Goal: Navigation & Orientation: Find specific page/section

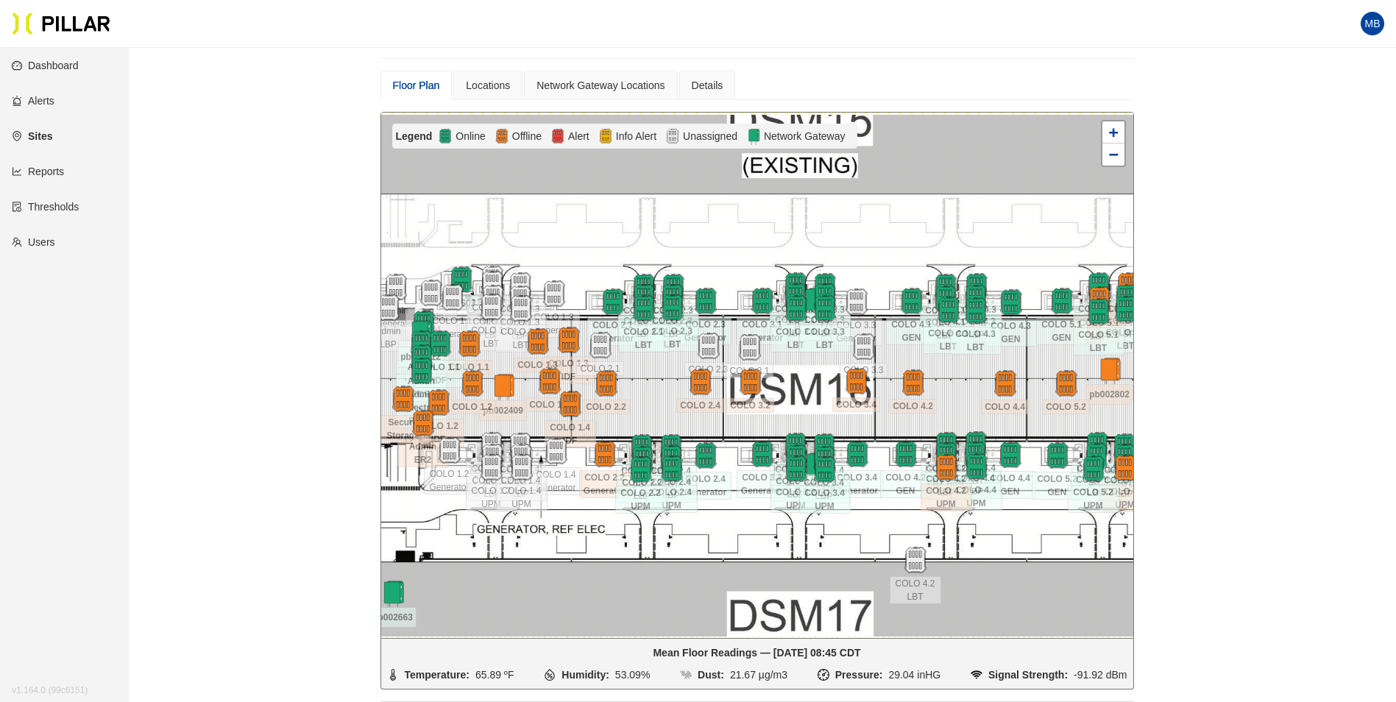
scroll to position [195, 0]
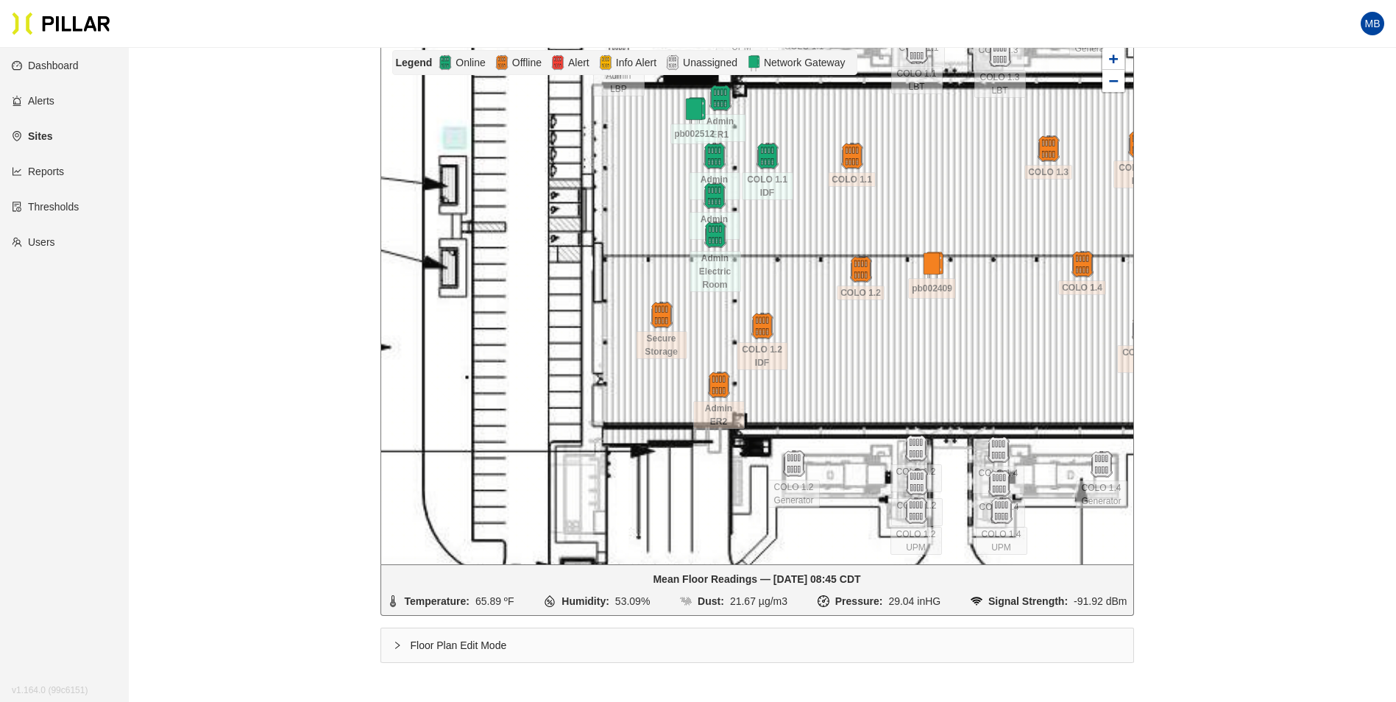
drag, startPoint x: 620, startPoint y: 352, endPoint x: 860, endPoint y: 330, distance: 241.0
click at [860, 330] on div at bounding box center [757, 302] width 752 height 526
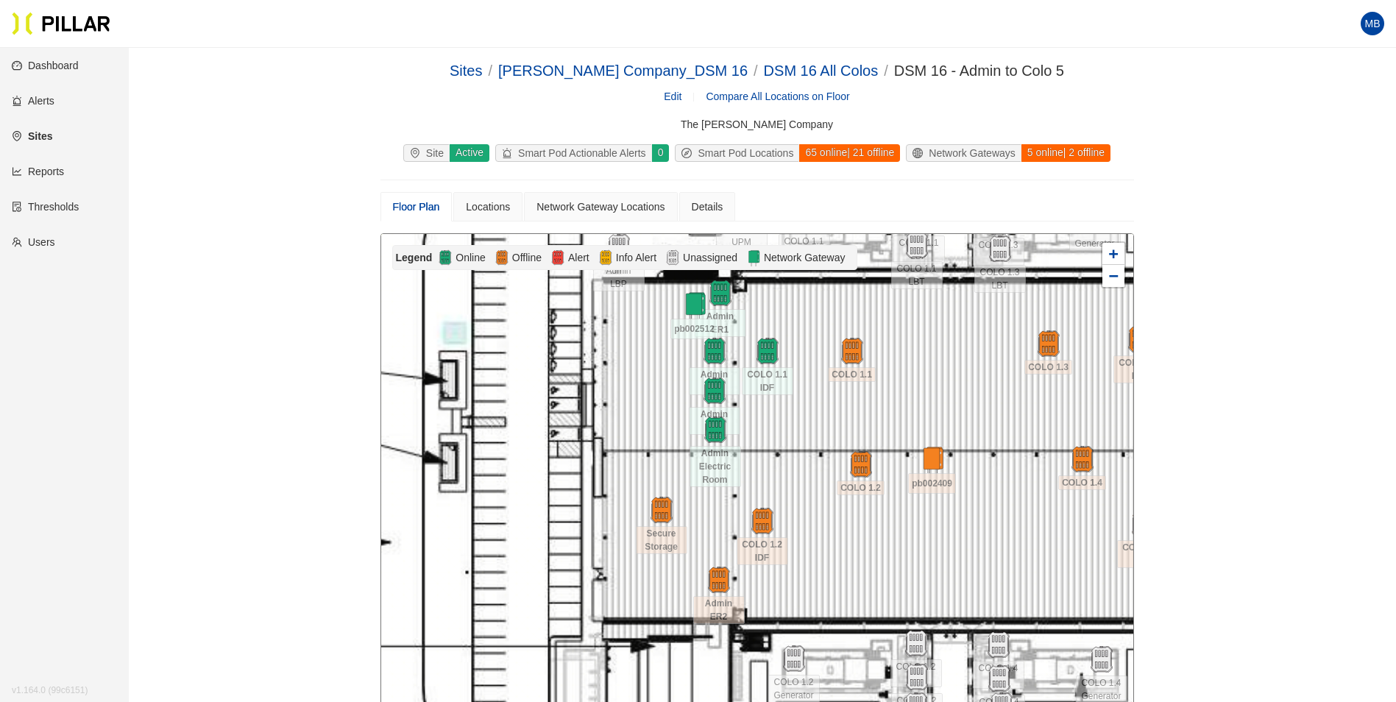
scroll to position [195, 0]
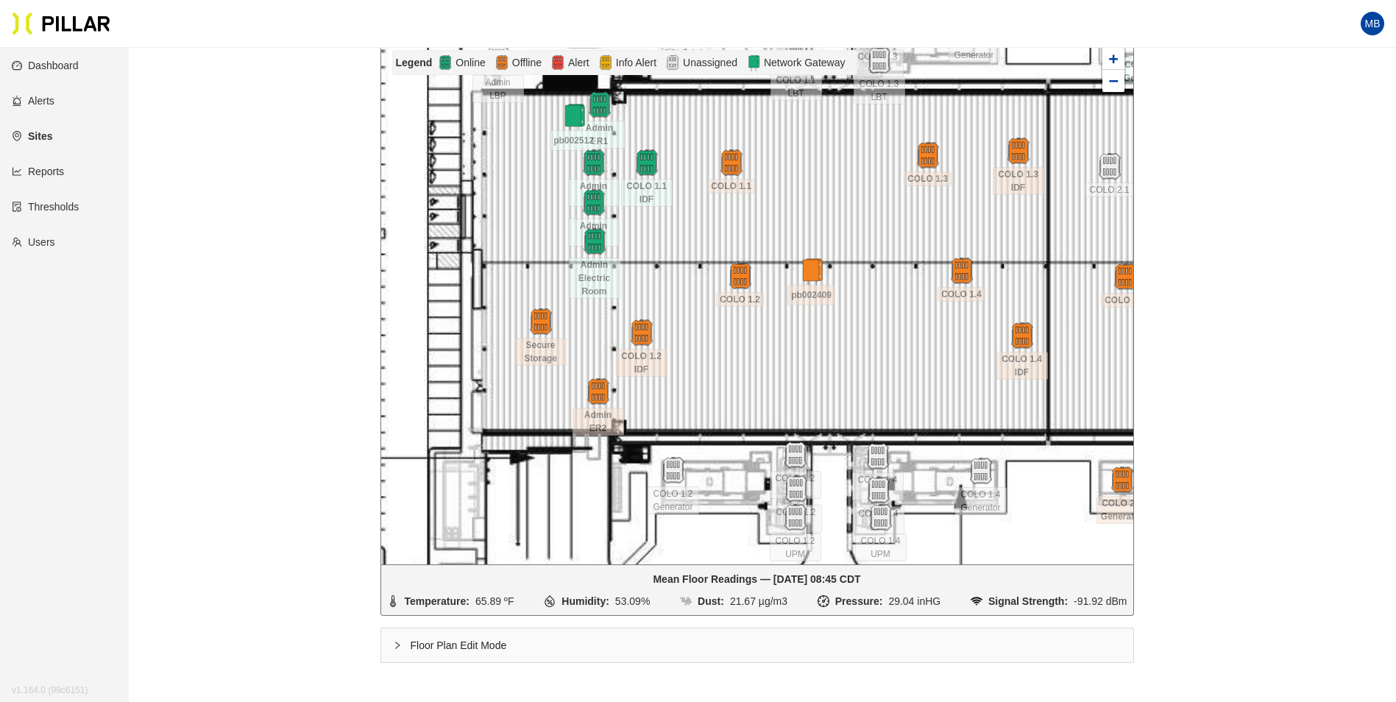
drag, startPoint x: 925, startPoint y: 360, endPoint x: 772, endPoint y: 367, distance: 152.5
click at [772, 367] on div at bounding box center [757, 302] width 752 height 526
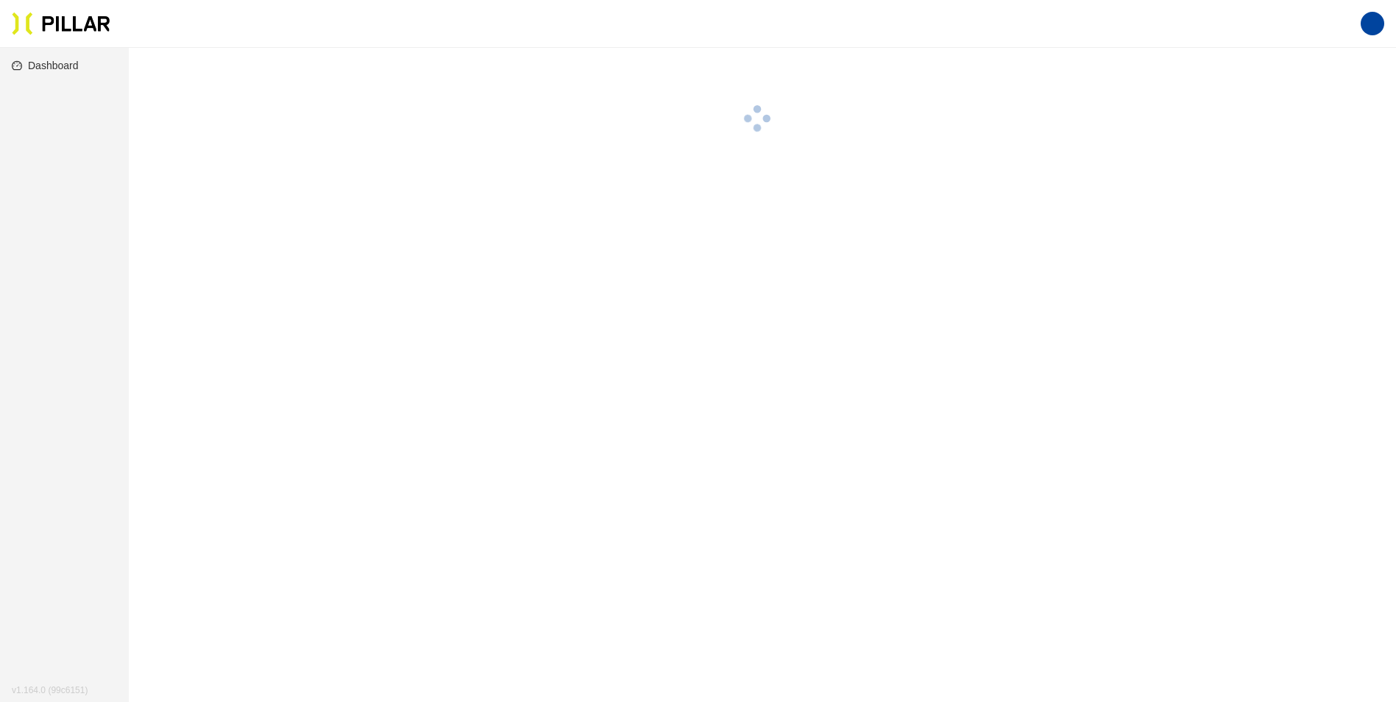
scroll to position [48, 0]
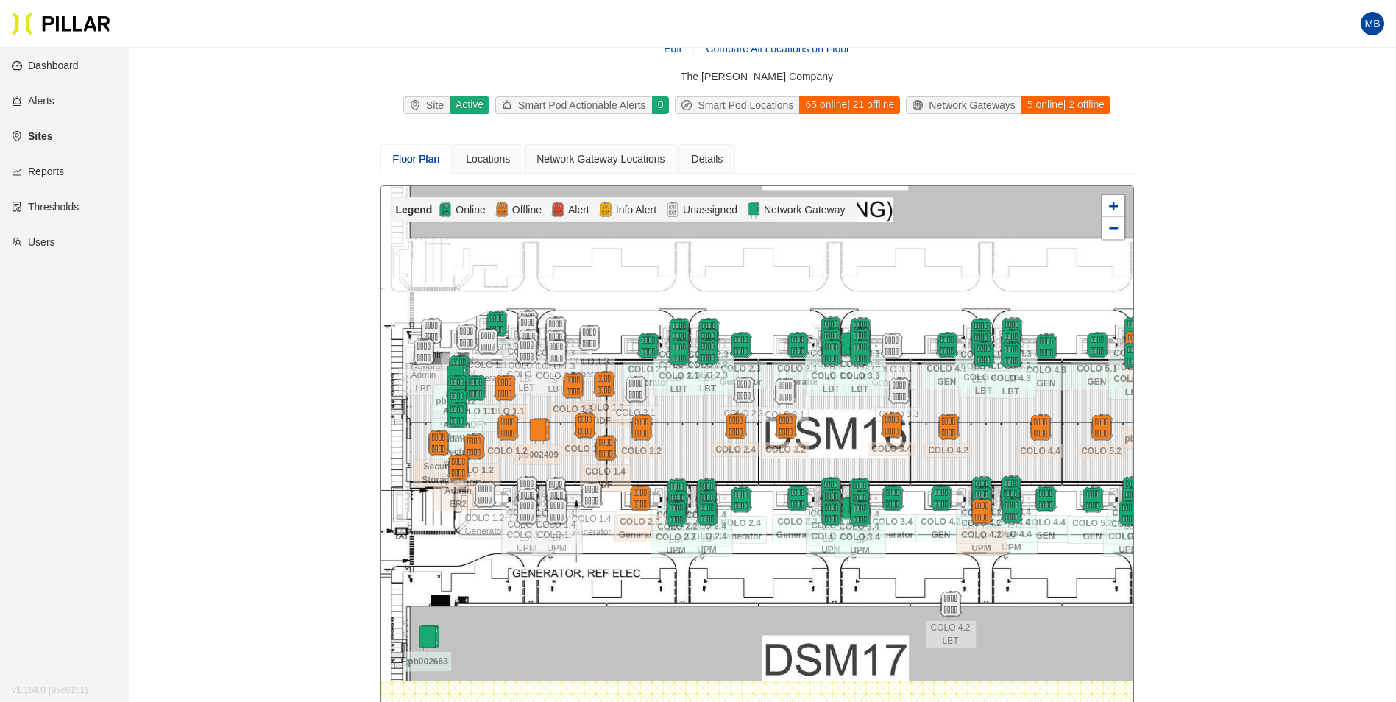
drag, startPoint x: 961, startPoint y: 462, endPoint x: 1003, endPoint y: 433, distance: 51.3
click at [1003, 433] on div at bounding box center [757, 449] width 752 height 526
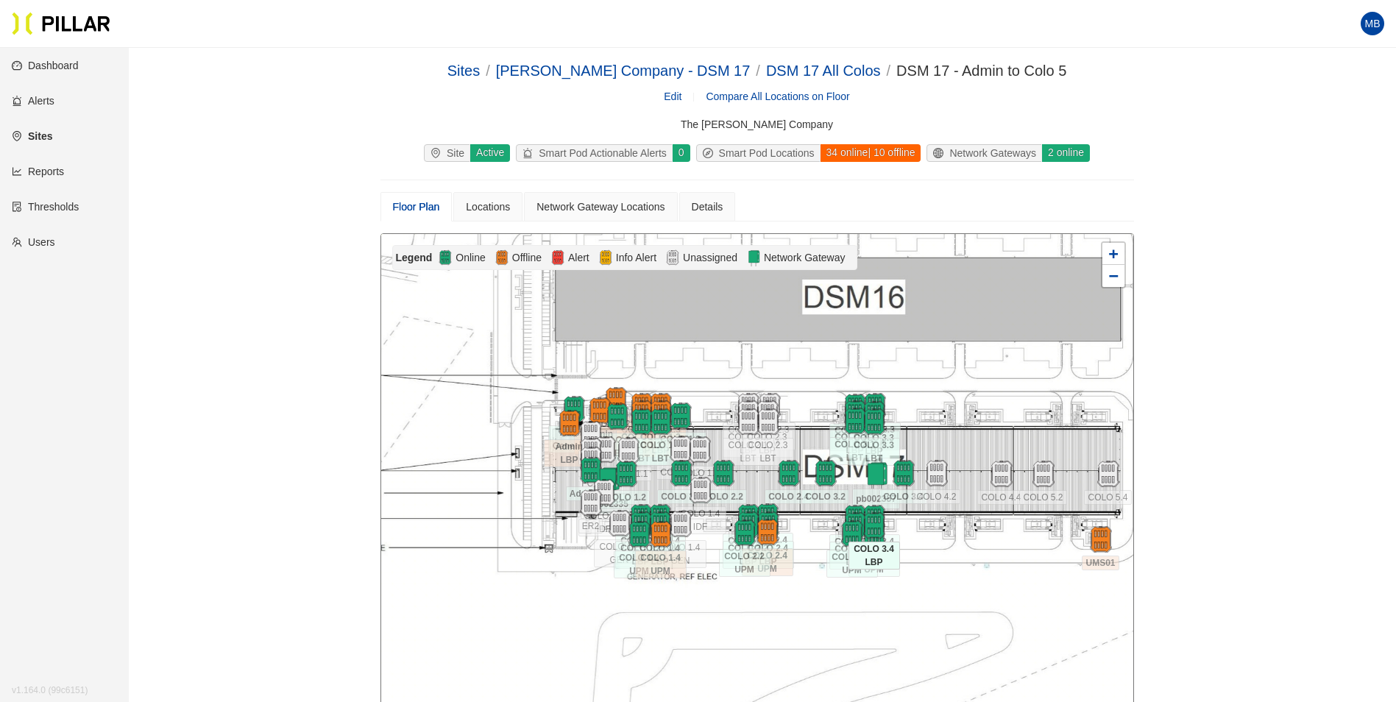
scroll to position [48, 0]
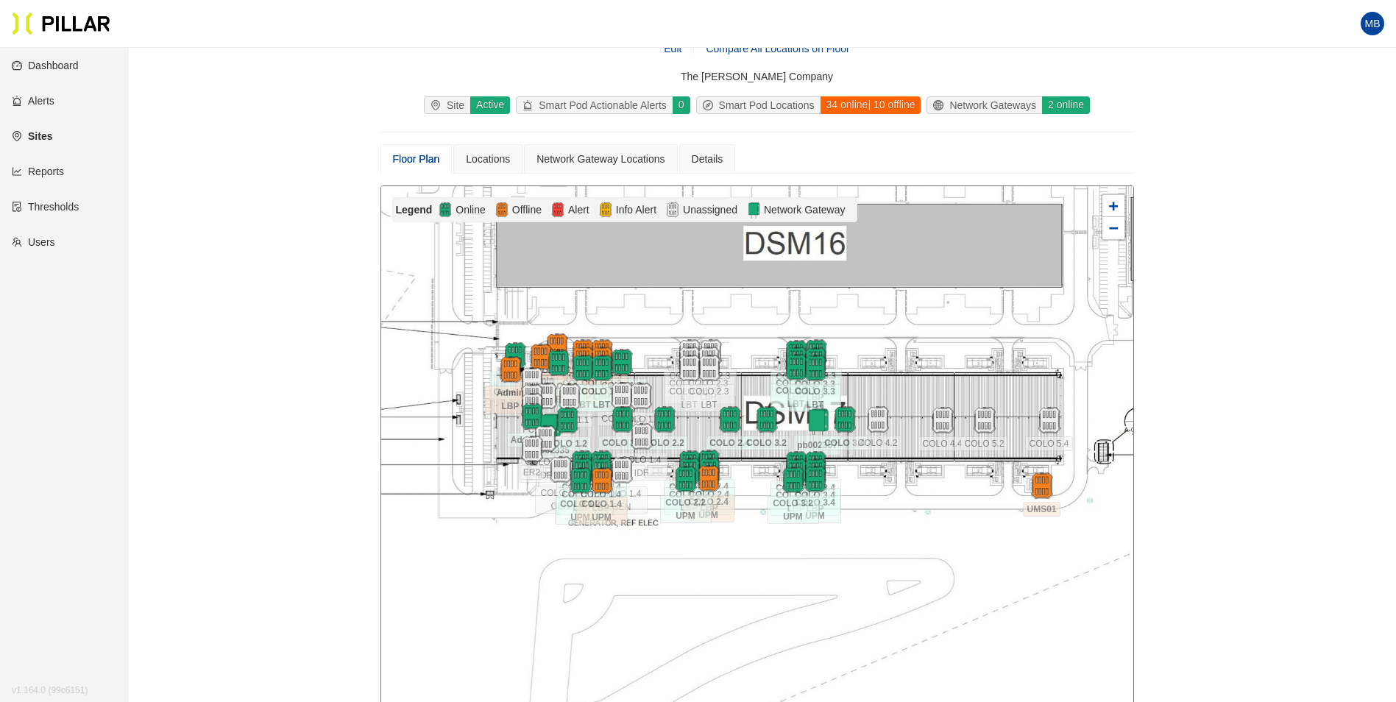
drag, startPoint x: 960, startPoint y: 488, endPoint x: 901, endPoint y: 482, distance: 59.2
click at [901, 482] on div at bounding box center [757, 449] width 752 height 526
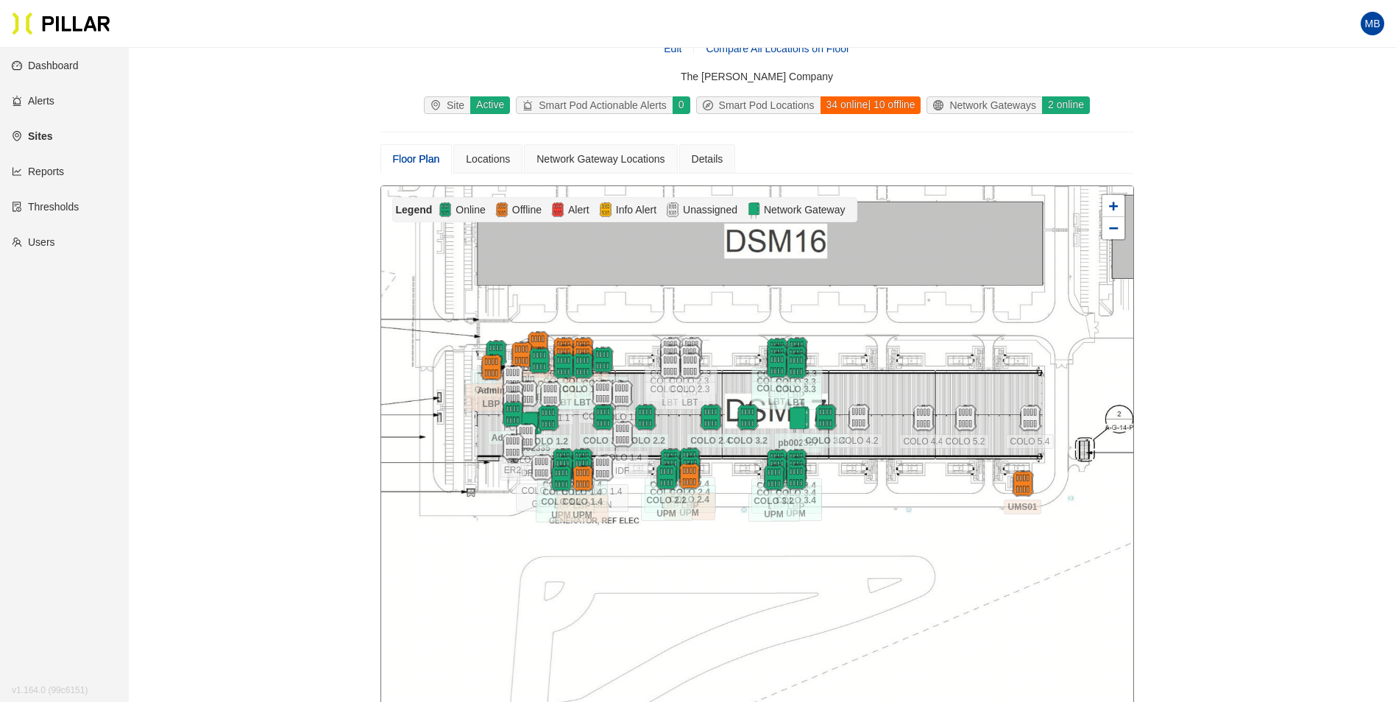
drag, startPoint x: 901, startPoint y: 482, endPoint x: 882, endPoint y: 480, distance: 19.3
click at [882, 480] on div at bounding box center [757, 449] width 752 height 526
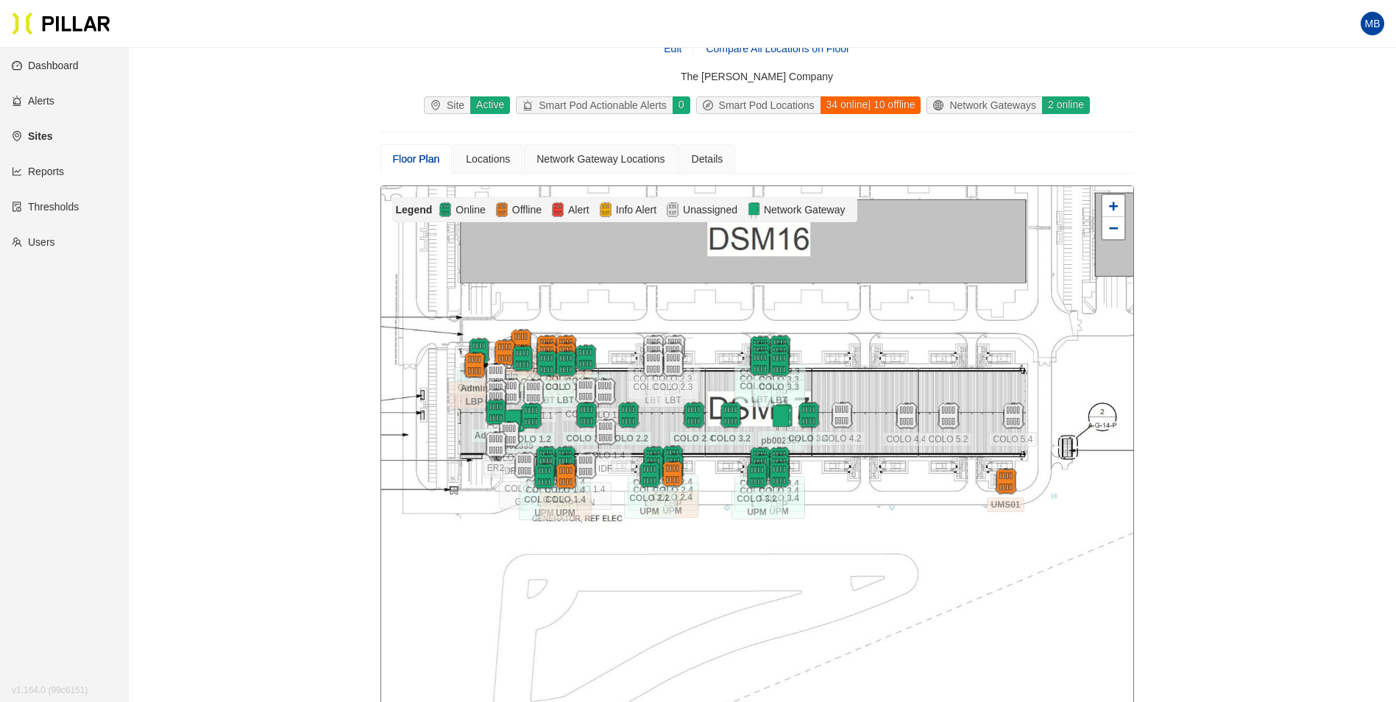
drag, startPoint x: 882, startPoint y: 480, endPoint x: 847, endPoint y: 471, distance: 36.4
click at [847, 471] on div at bounding box center [757, 449] width 752 height 526
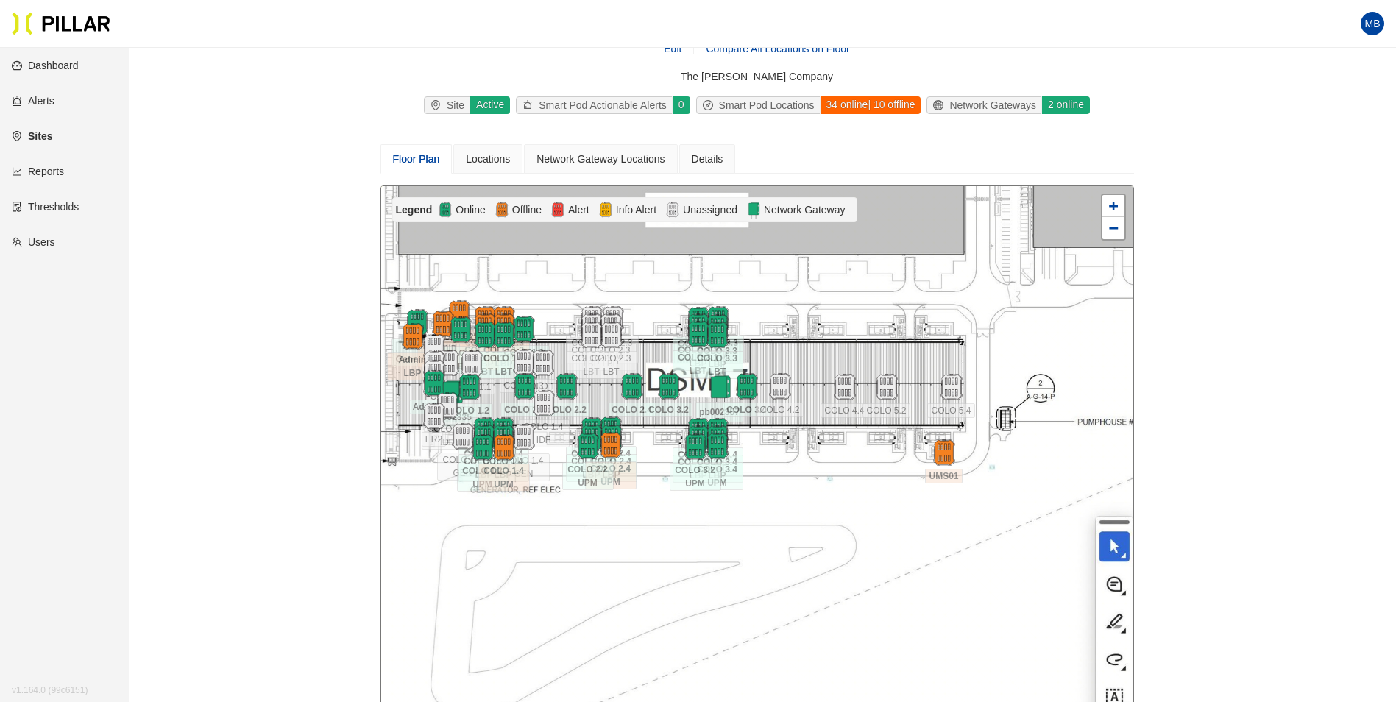
drag, startPoint x: 812, startPoint y: 456, endPoint x: 794, endPoint y: 445, distance: 20.5
click at [794, 445] on div at bounding box center [757, 449] width 752 height 526
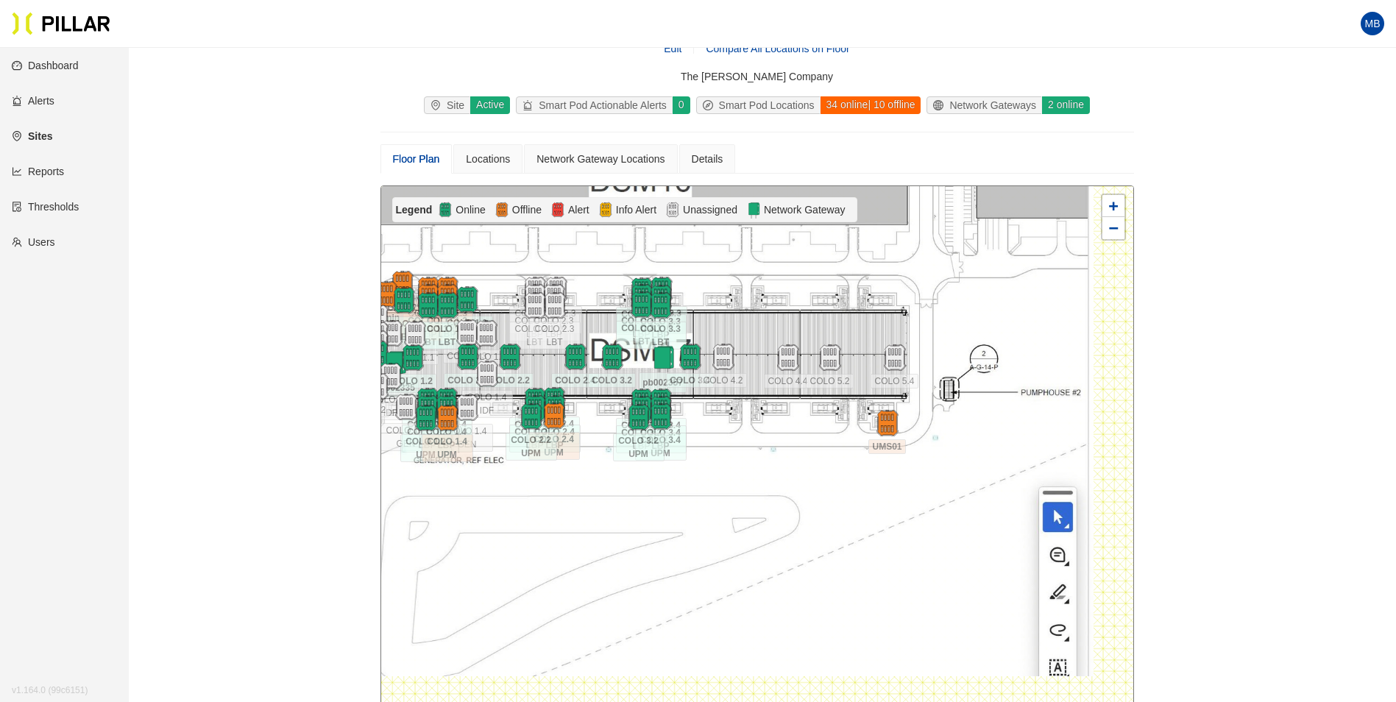
drag, startPoint x: 749, startPoint y: 423, endPoint x: 734, endPoint y: 414, distance: 17.2
click at [734, 414] on div at bounding box center [757, 449] width 752 height 526
click at [698, 395] on div at bounding box center [757, 449] width 752 height 526
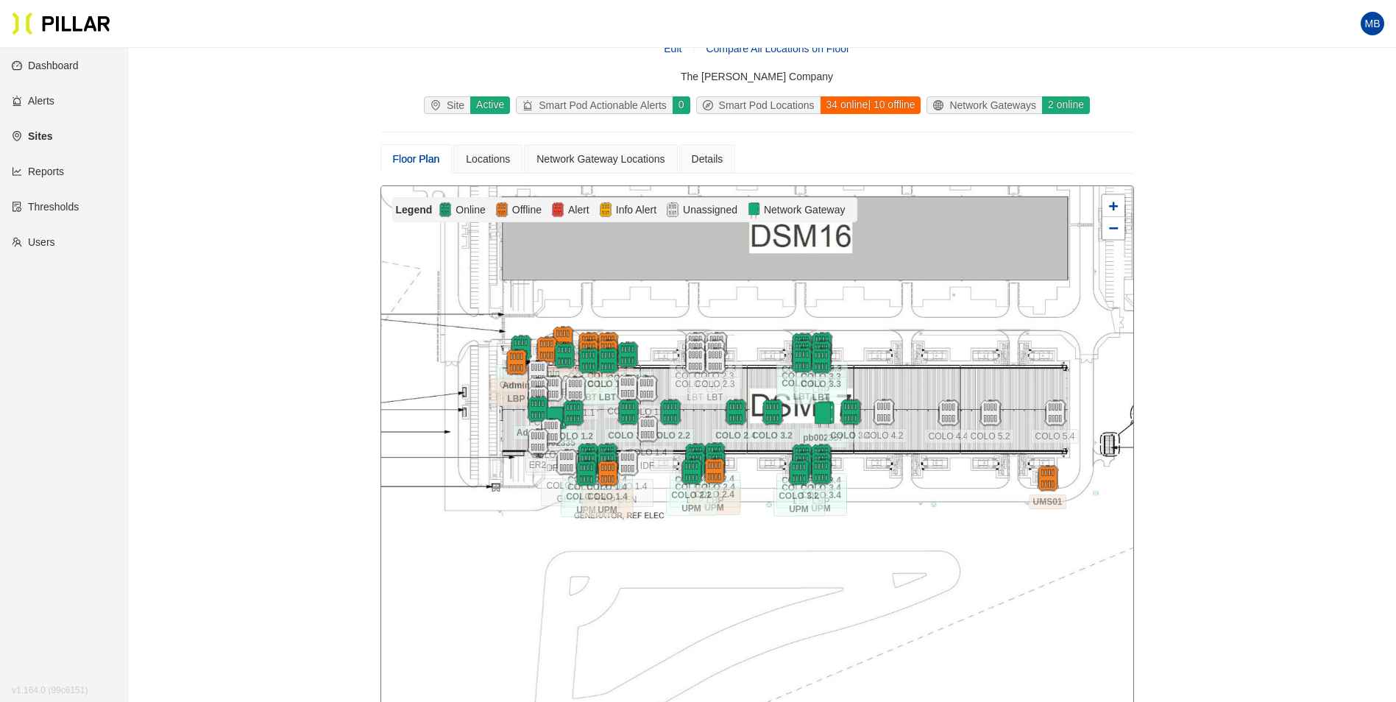
drag, startPoint x: 723, startPoint y: 400, endPoint x: 877, endPoint y: 454, distance: 163.0
click at [877, 454] on div at bounding box center [757, 449] width 752 height 526
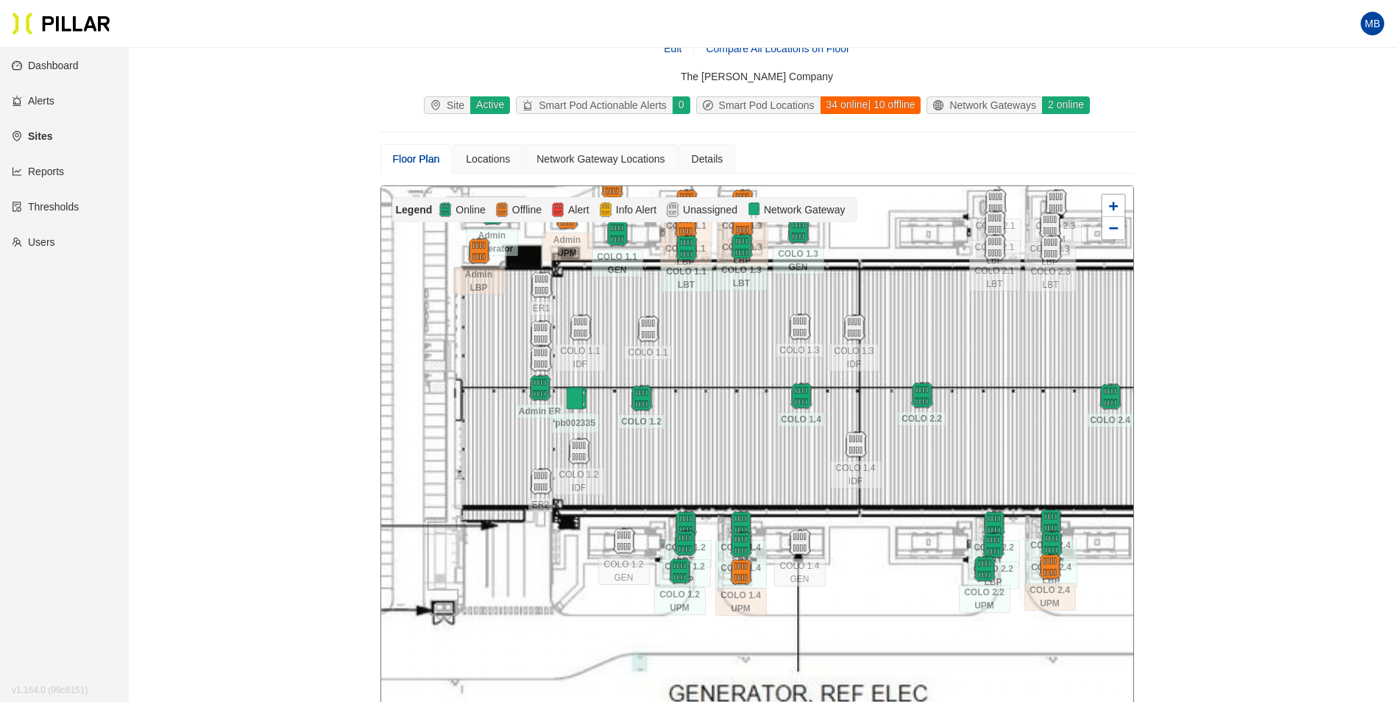
drag, startPoint x: 632, startPoint y: 450, endPoint x: 690, endPoint y: 463, distance: 58.9
click at [690, 463] on div at bounding box center [757, 449] width 752 height 526
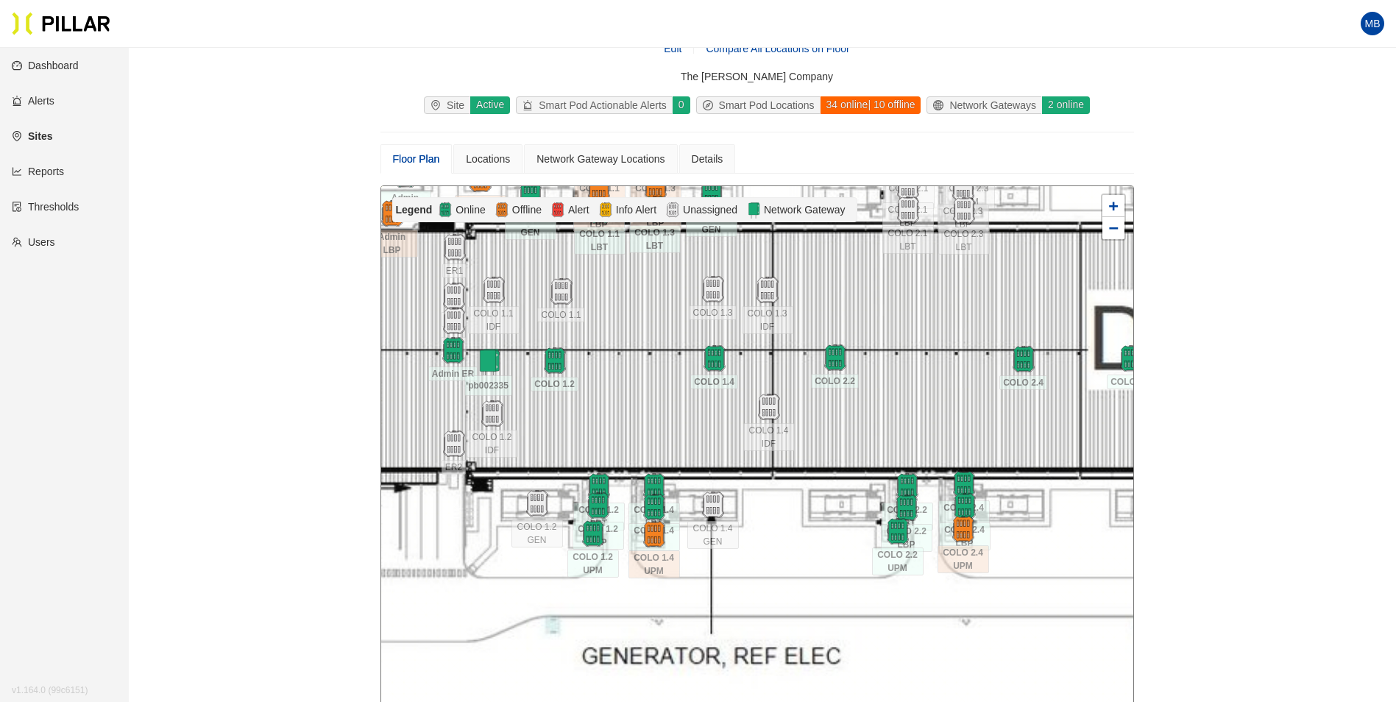
drag, startPoint x: 755, startPoint y: 450, endPoint x: 668, endPoint y: 412, distance: 94.6
click at [668, 412] on div at bounding box center [757, 449] width 752 height 526
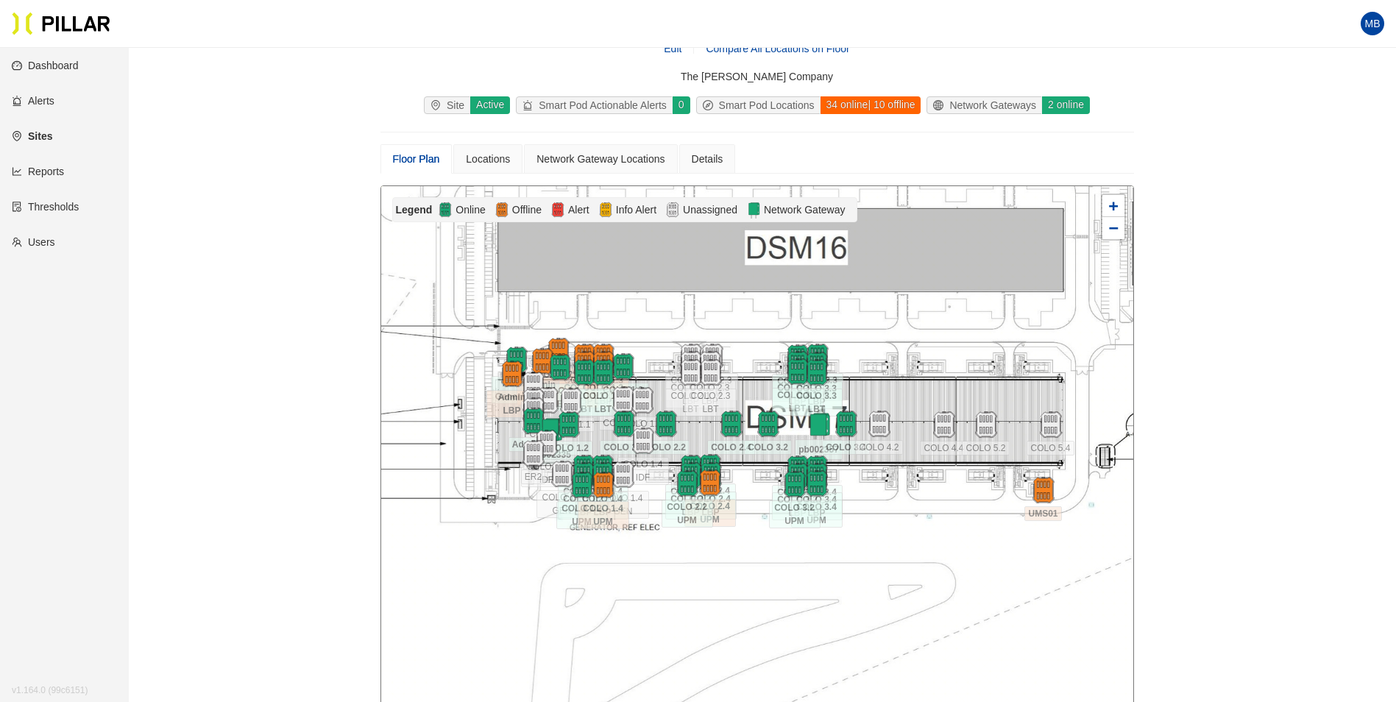
drag, startPoint x: 1018, startPoint y: 459, endPoint x: 911, endPoint y: 479, distance: 109.4
click at [911, 479] on div at bounding box center [757, 449] width 752 height 526
